Goal: Use online tool/utility: Utilize a website feature to perform a specific function

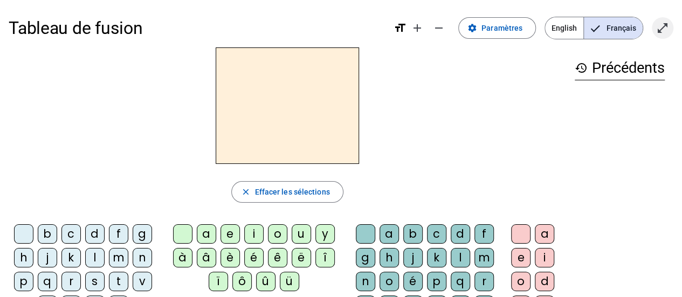
click at [666, 34] on mat-icon "open_in_full" at bounding box center [662, 28] width 13 height 13
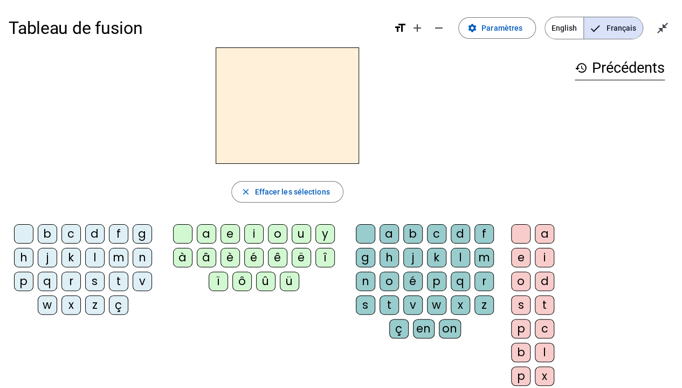
click at [118, 256] on div "m" at bounding box center [118, 257] width 19 height 19
click at [206, 235] on div "a" at bounding box center [206, 233] width 19 height 19
click at [94, 255] on div "l" at bounding box center [94, 257] width 19 height 19
click at [229, 236] on div "e" at bounding box center [230, 233] width 19 height 19
click at [98, 231] on div "d" at bounding box center [94, 233] width 19 height 19
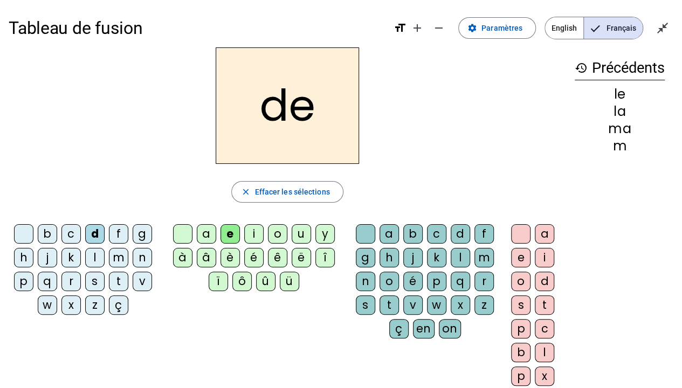
click at [298, 234] on div "u" at bounding box center [301, 233] width 19 height 19
click at [118, 277] on div "t" at bounding box center [118, 281] width 19 height 19
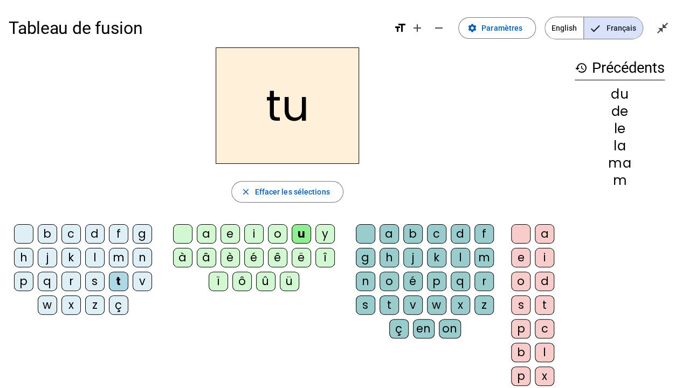
click at [208, 232] on div "a" at bounding box center [206, 233] width 19 height 19
click at [230, 235] on div "e" at bounding box center [230, 233] width 19 height 19
click at [123, 255] on div "m" at bounding box center [118, 257] width 19 height 19
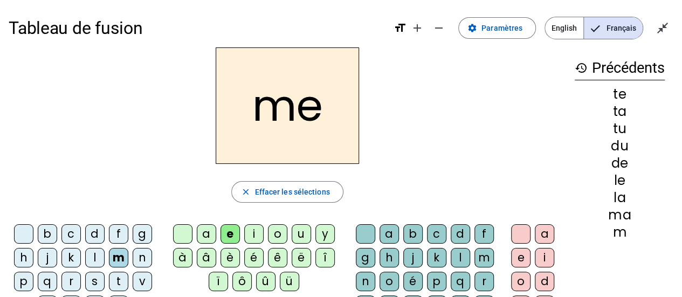
scroll to position [54, 0]
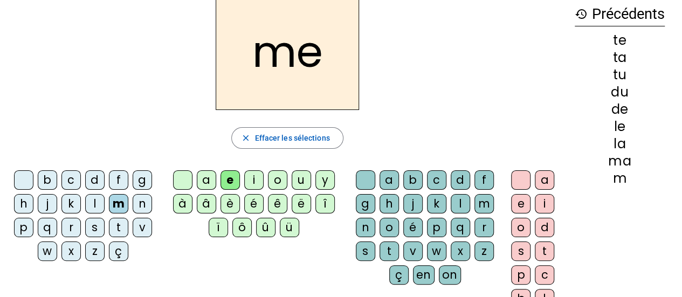
click at [413, 176] on div "b" at bounding box center [412, 179] width 19 height 19
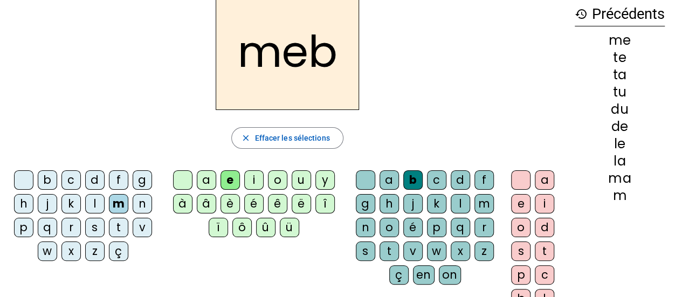
click at [543, 201] on div "i" at bounding box center [544, 203] width 19 height 19
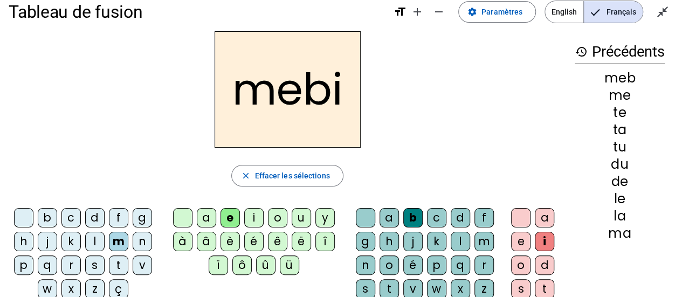
scroll to position [0, 0]
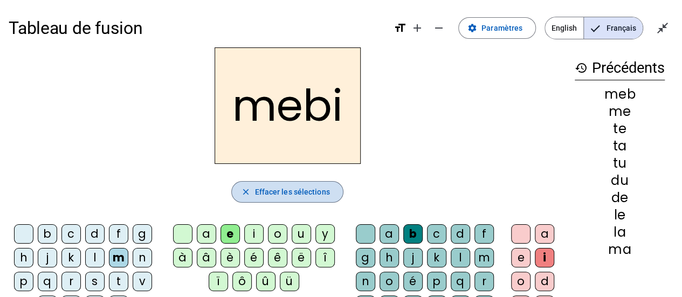
click at [318, 188] on span "Effacer les sélections" at bounding box center [292, 192] width 75 height 13
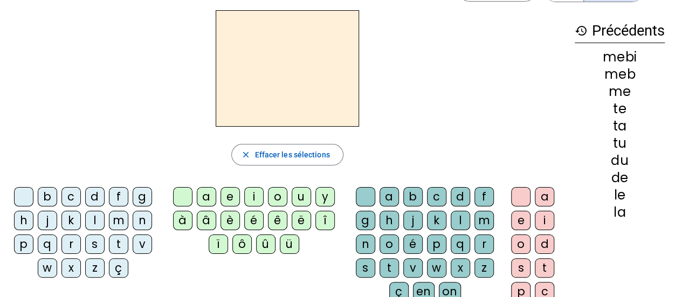
scroll to position [54, 0]
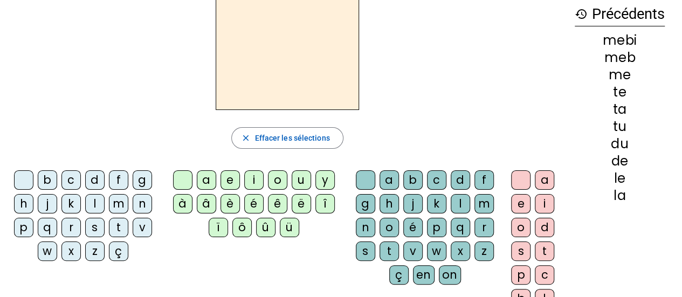
click at [637, 37] on div "mebi" at bounding box center [620, 40] width 90 height 13
click at [90, 184] on div "d" at bounding box center [94, 179] width 19 height 19
click at [275, 183] on div "o" at bounding box center [277, 179] width 19 height 19
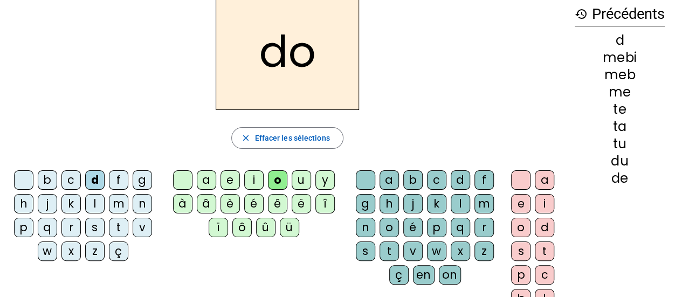
click at [465, 181] on div "d" at bounding box center [460, 179] width 19 height 19
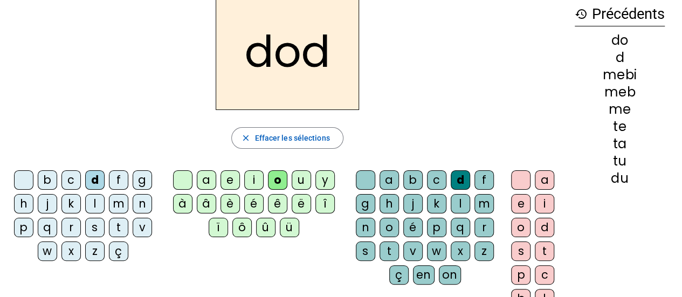
click at [523, 228] on div "o" at bounding box center [520, 227] width 19 height 19
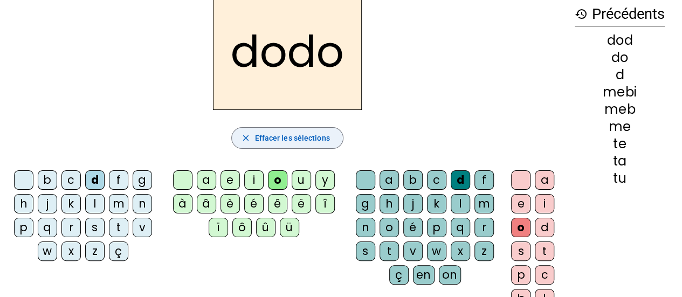
click at [324, 141] on span "Effacer les sélections" at bounding box center [292, 138] width 75 height 13
